Goal: Transaction & Acquisition: Purchase product/service

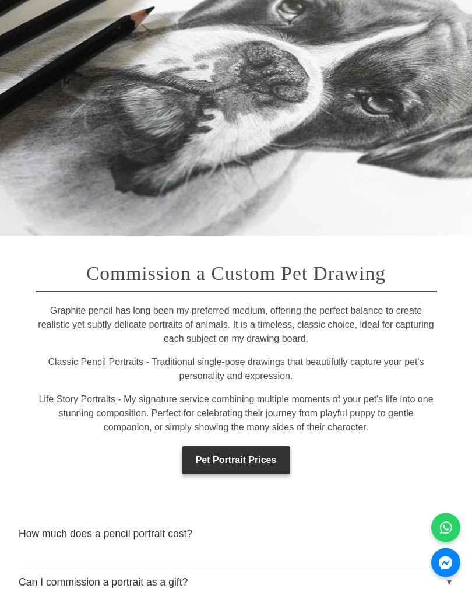
scroll to position [2317, 0]
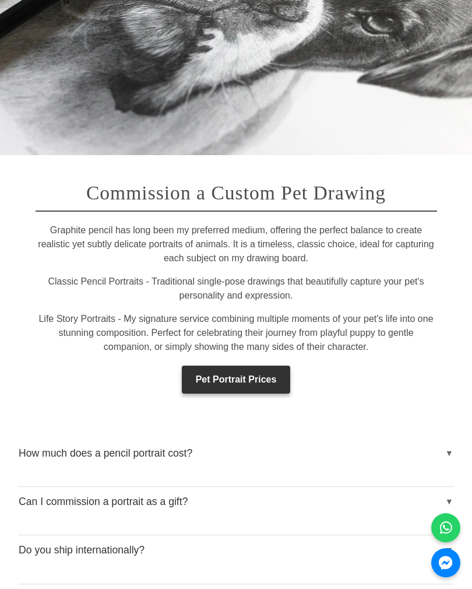
click at [148, 439] on button "How much does a pencil portrait cost?" at bounding box center [236, 453] width 435 height 29
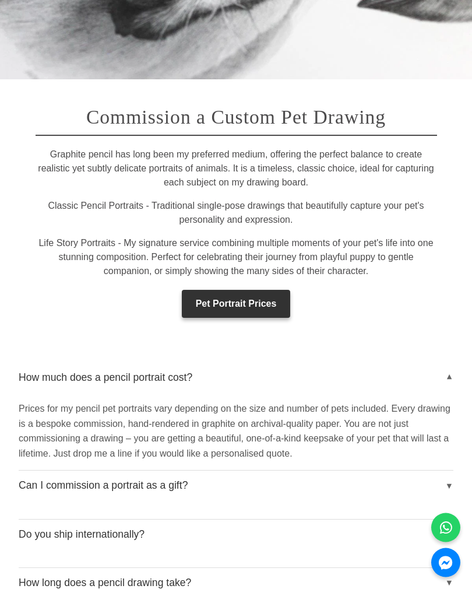
scroll to position [2401, 0]
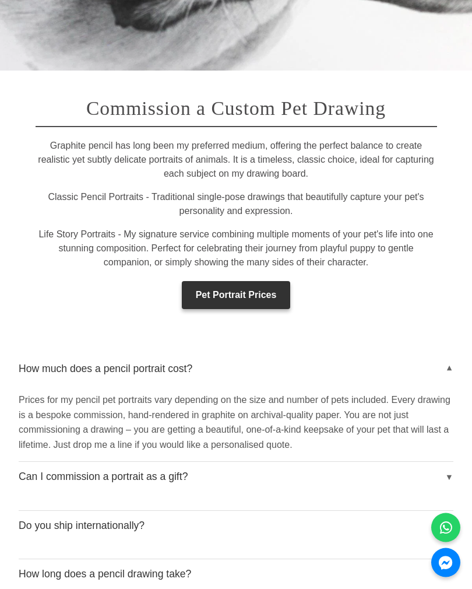
click at [447, 463] on button "Can I commission a portrait as a gift?" at bounding box center [236, 477] width 435 height 29
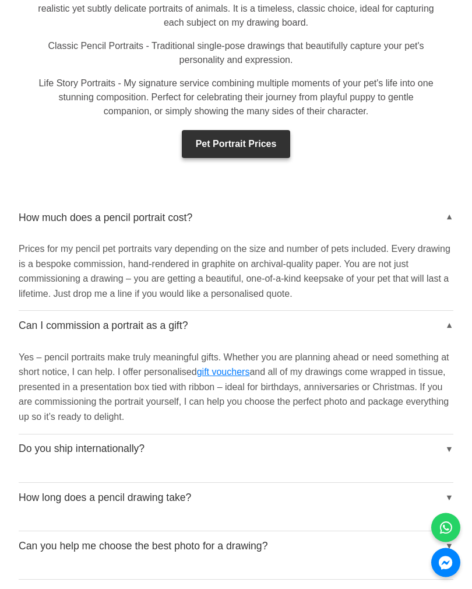
scroll to position [2554, 0]
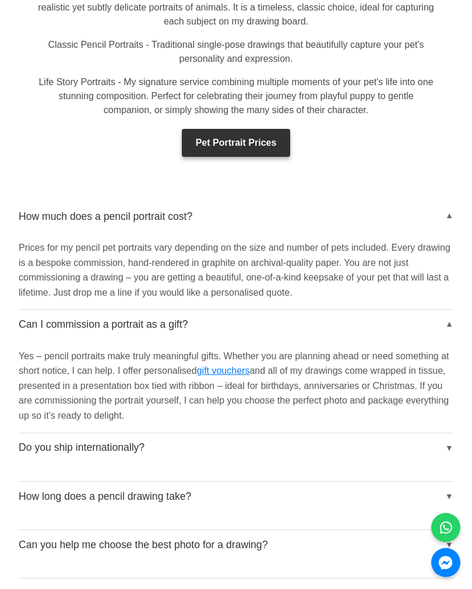
click at [448, 434] on button "Do you ship internationally?" at bounding box center [236, 448] width 435 height 29
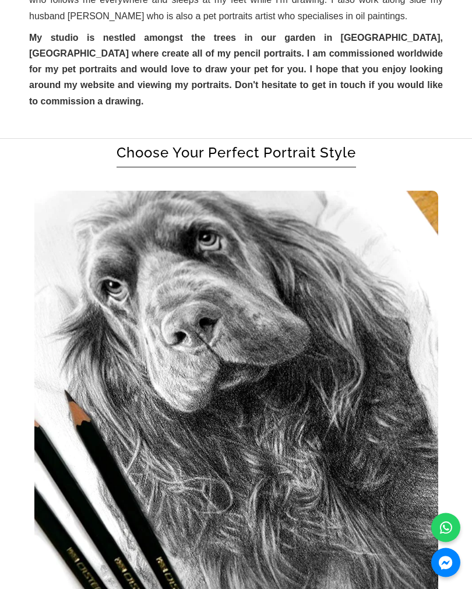
scroll to position [948, 0]
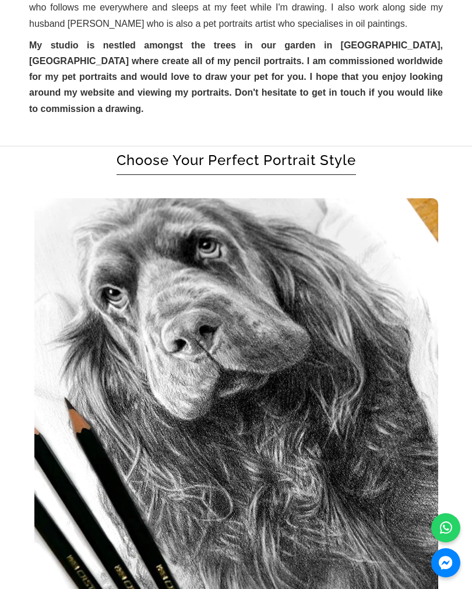
click at [303, 152] on h2 "Choose Your Perfect Portrait Style" at bounding box center [237, 163] width 240 height 23
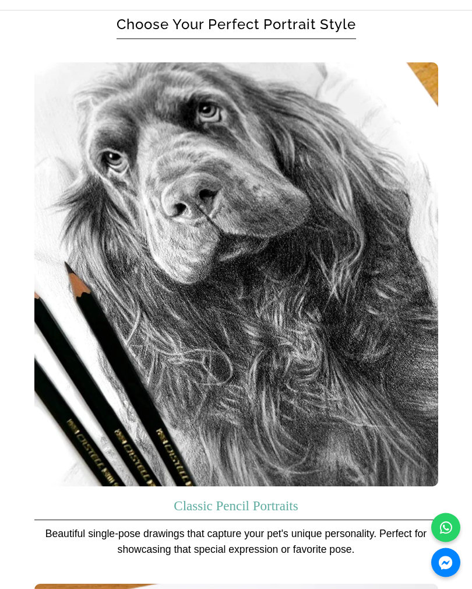
scroll to position [1122, 0]
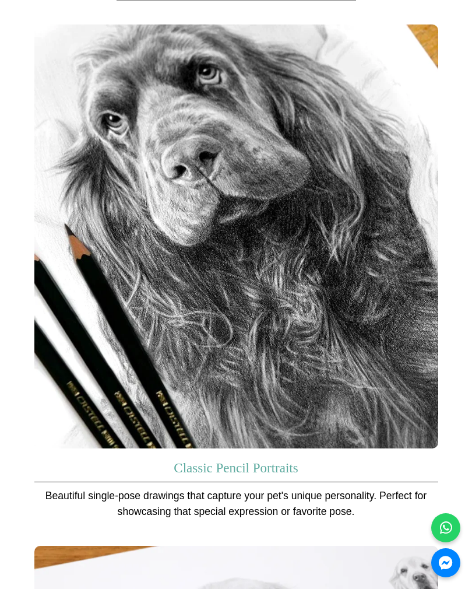
click at [262, 461] on link "Classic Pencil Portraits" at bounding box center [236, 468] width 124 height 15
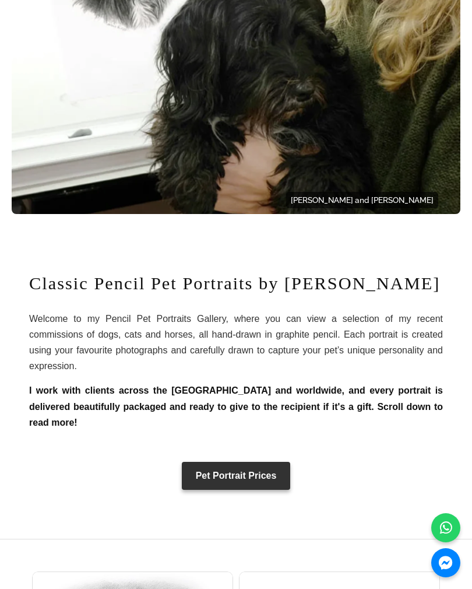
scroll to position [587, 0]
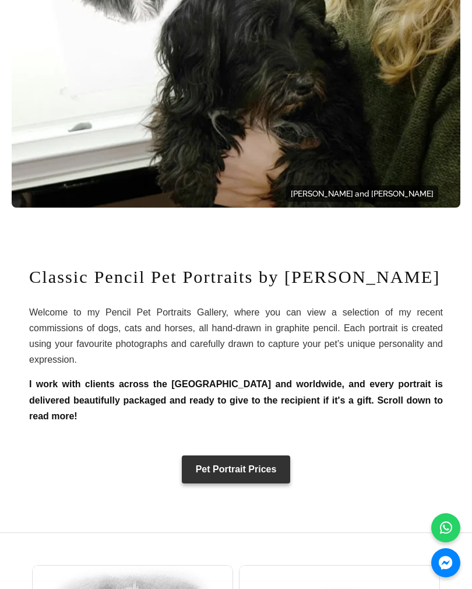
click at [262, 466] on link "Pet Portrait Prices" at bounding box center [236, 470] width 109 height 28
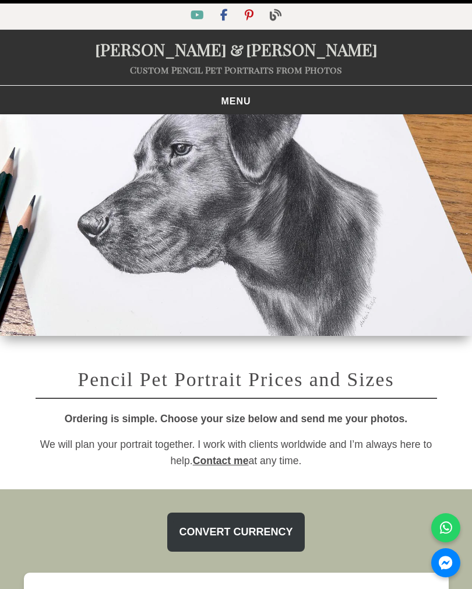
select select "GBP"
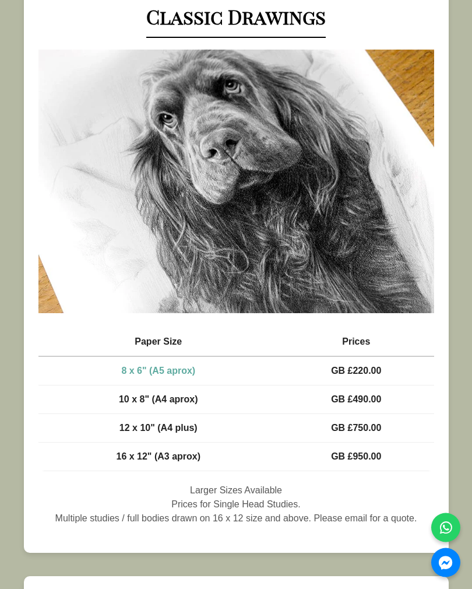
scroll to position [619, 0]
